Goal: Navigation & Orientation: Find specific page/section

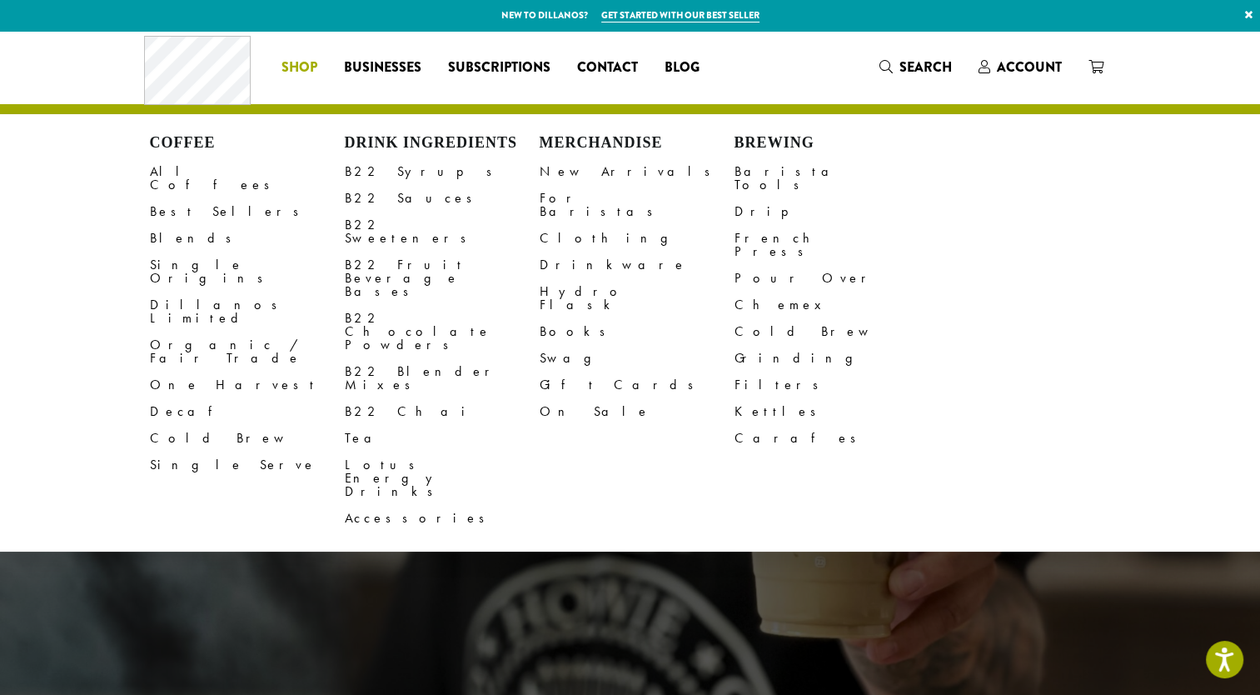
click at [290, 60] on span "Shop" at bounding box center [300, 67] width 36 height 21
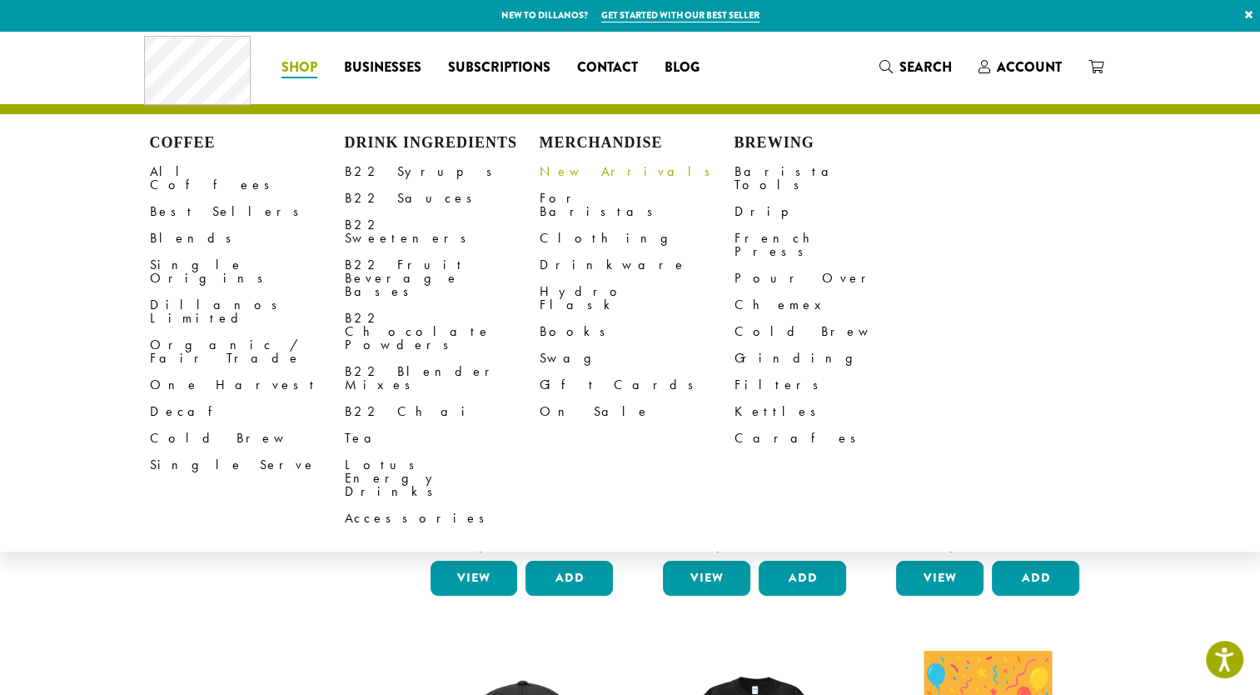
click at [572, 168] on link "New Arrivals" at bounding box center [637, 171] width 195 height 27
click at [566, 225] on link "Clothing" at bounding box center [637, 238] width 195 height 27
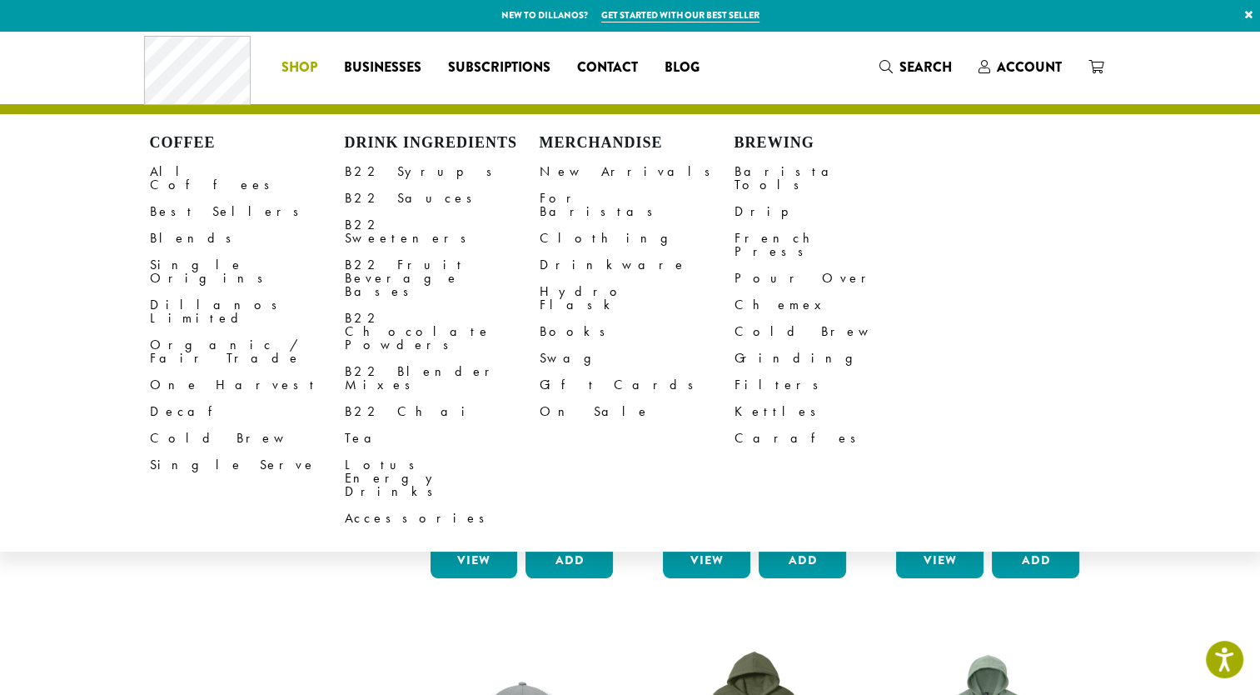
click at [288, 58] on span "Shop" at bounding box center [300, 67] width 36 height 21
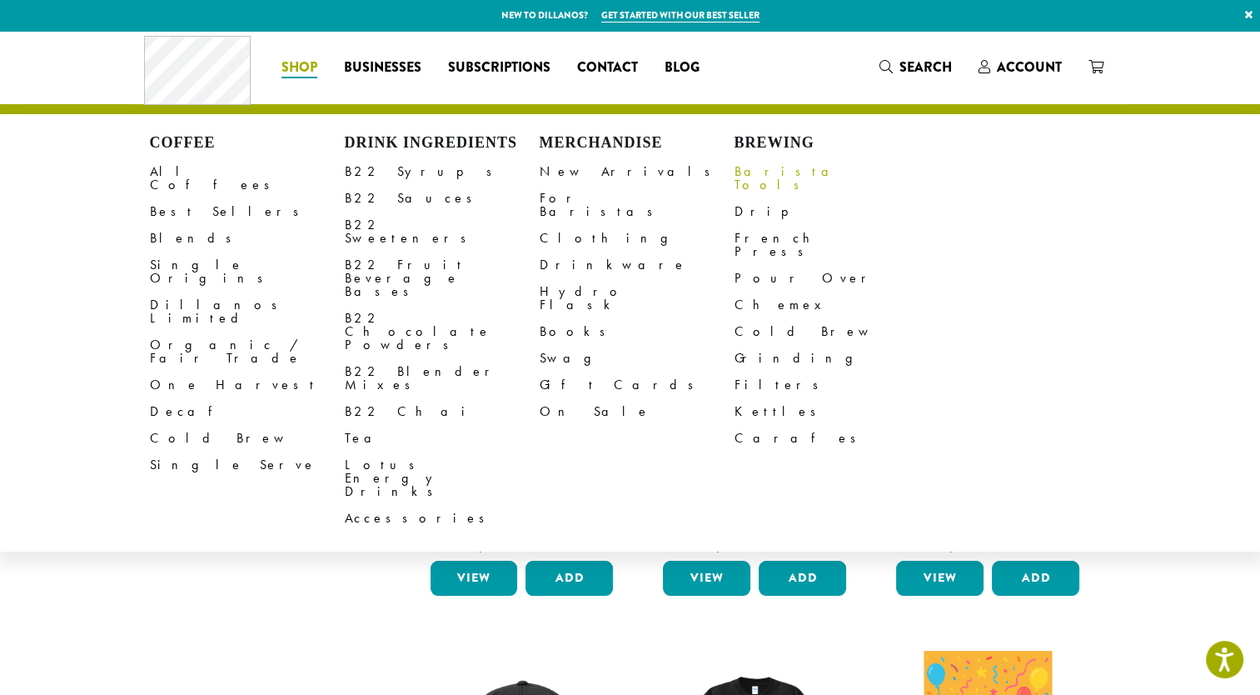
click at [777, 172] on link "Barista Tools" at bounding box center [832, 178] width 195 height 40
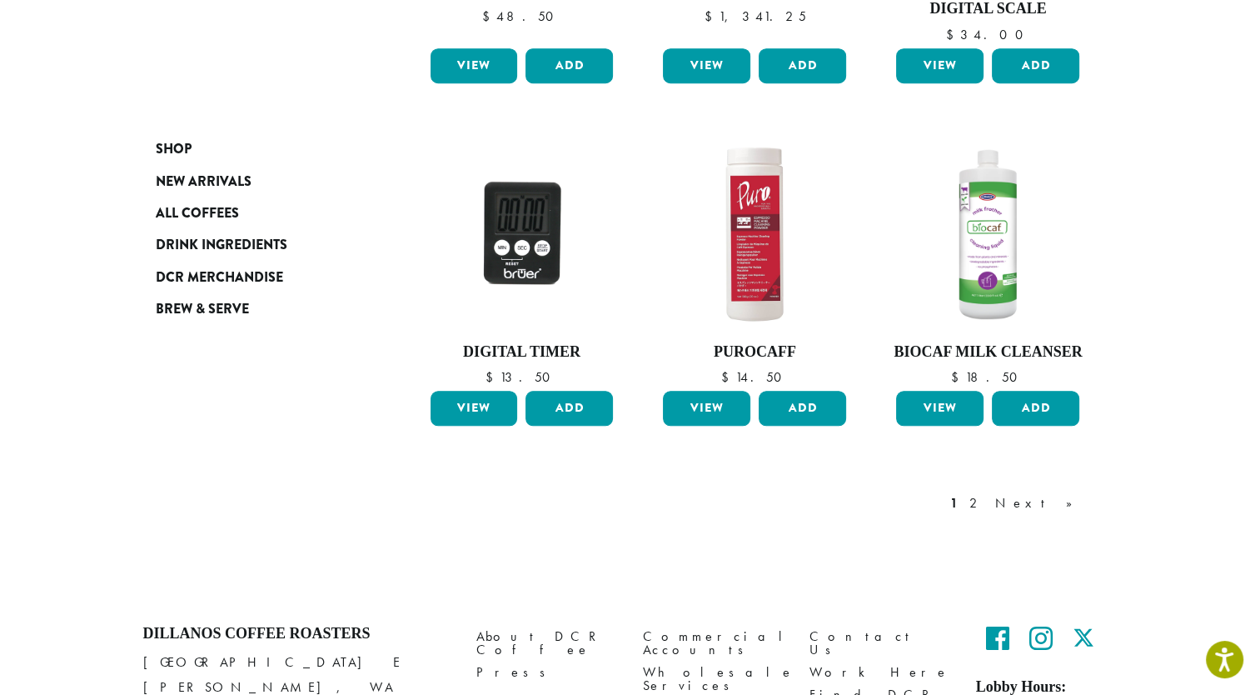
scroll to position [1333, 0]
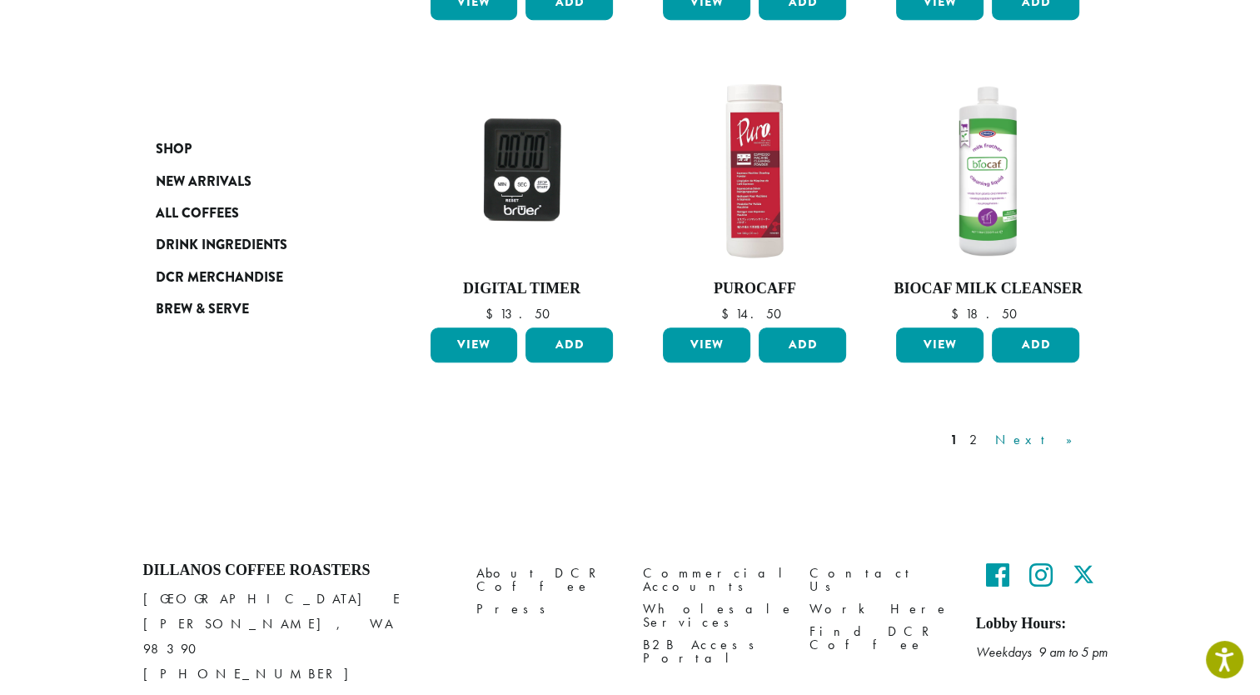
click at [1069, 439] on link "Next »" at bounding box center [1040, 440] width 96 height 20
